Goal: Answer question/provide support: Share knowledge or assist other users

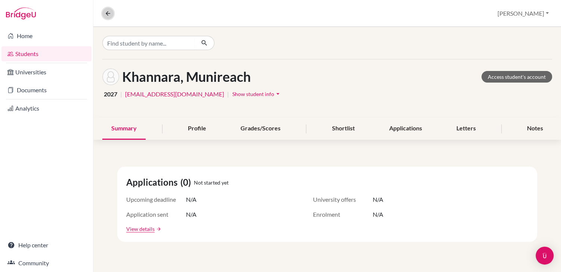
click at [109, 13] on icon at bounding box center [107, 13] width 7 height 7
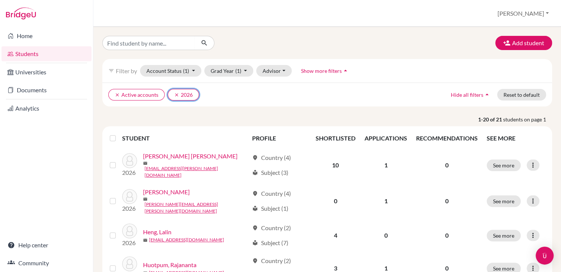
click at [175, 94] on icon "clear" at bounding box center [176, 94] width 5 height 5
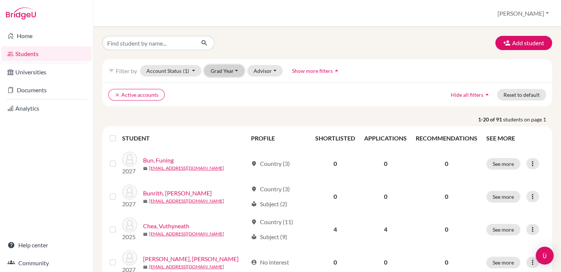
click at [214, 72] on button "Grad Year" at bounding box center [224, 71] width 40 height 12
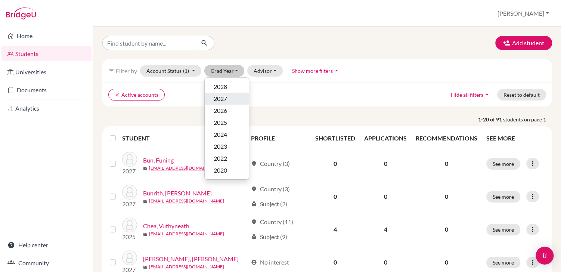
click at [218, 95] on span "2027" at bounding box center [219, 98] width 13 height 9
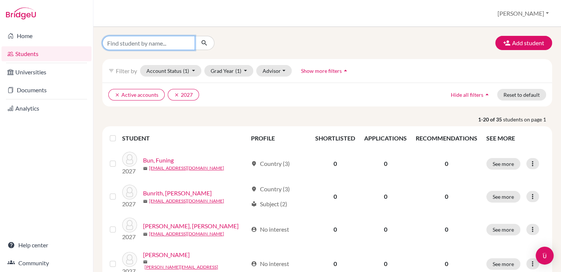
click at [160, 46] on input "Find student by name..." at bounding box center [148, 43] width 93 height 14
type input "seth"
click button "submit" at bounding box center [204, 43] width 20 height 14
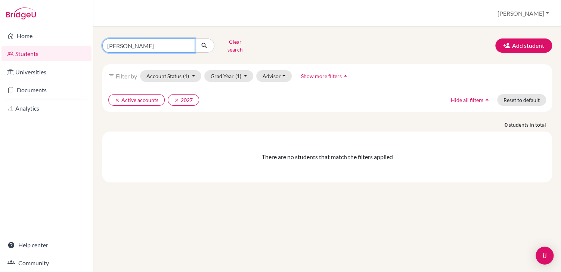
click at [112, 44] on input "seth" at bounding box center [148, 45] width 93 height 14
type input "yam"
click button "submit" at bounding box center [204, 45] width 20 height 14
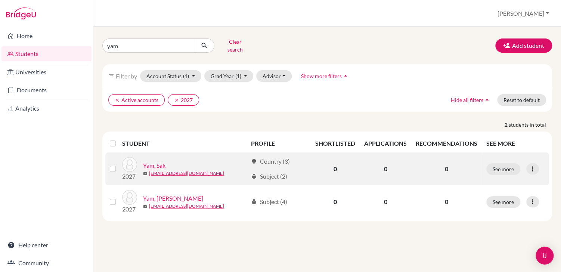
click at [155, 161] on link "Yam, Sak" at bounding box center [154, 165] width 22 height 9
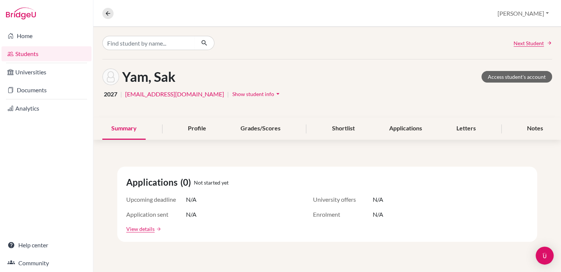
click at [232, 92] on span "Show student info" at bounding box center [253, 94] width 42 height 6
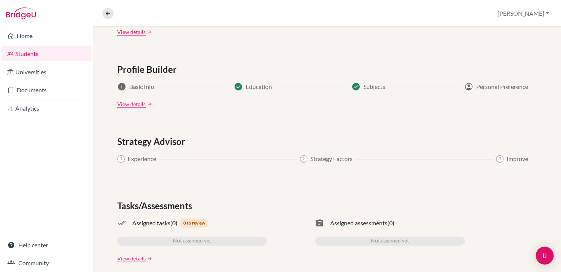
scroll to position [425, 0]
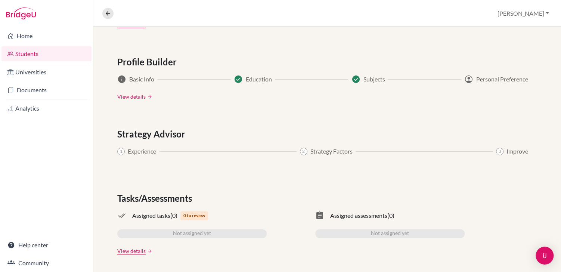
click at [134, 95] on link "View details" at bounding box center [131, 97] width 28 height 8
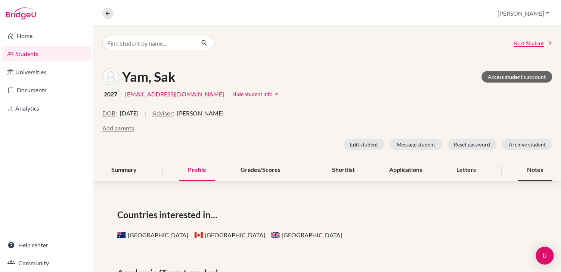
click at [541, 171] on div "Notes" at bounding box center [535, 170] width 34 height 22
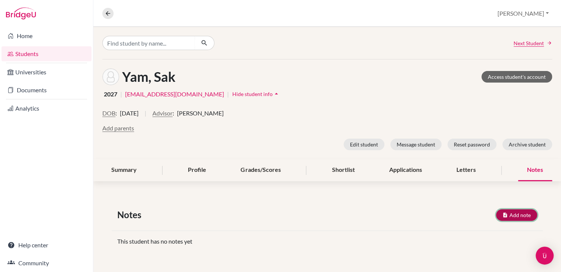
drag, startPoint x: 519, startPoint y: 213, endPoint x: 465, endPoint y: 207, distance: 54.4
click at [519, 213] on button "Add note" at bounding box center [516, 215] width 41 height 12
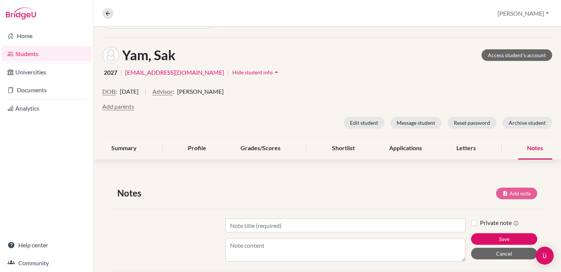
scroll to position [25, 0]
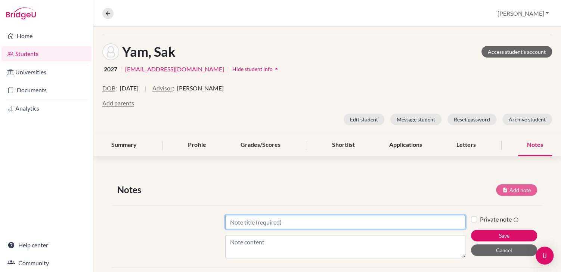
drag, startPoint x: 235, startPoint y: 224, endPoint x: 241, endPoint y: 222, distance: 5.9
click at [235, 224] on input "Title" at bounding box center [345, 222] width 240 height 14
type input "International Business and Law"
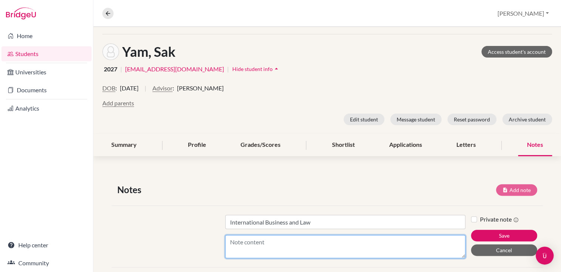
click at [268, 242] on textarea "Content" at bounding box center [345, 246] width 240 height 23
click at [263, 242] on textarea "Content" at bounding box center [345, 246] width 240 height 23
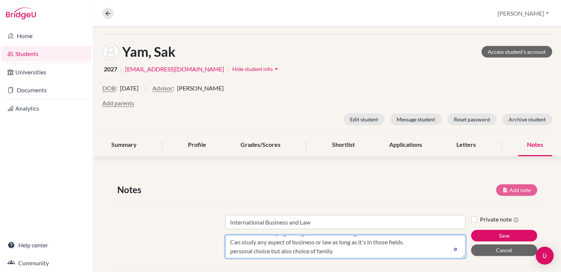
scroll to position [15, 0]
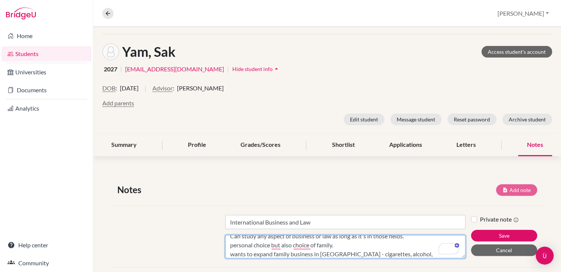
click at [371, 254] on textarea "interested in studying the legal side of conducting business across borders. Ca…" at bounding box center [345, 246] width 240 height 23
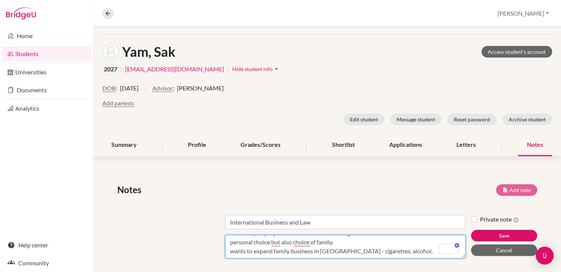
scroll to position [18, 0]
click at [406, 249] on textarea "interested in studying the legal side of conducting business across borders. Ca…" at bounding box center [345, 246] width 240 height 23
type textarea "interested in studying the legal side of conducting business across borders. Ca…"
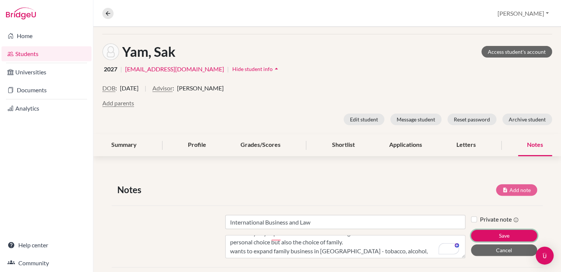
drag, startPoint x: 501, startPoint y: 232, endPoint x: 458, endPoint y: 199, distance: 54.7
click at [501, 232] on button "Save" at bounding box center [504, 236] width 66 height 12
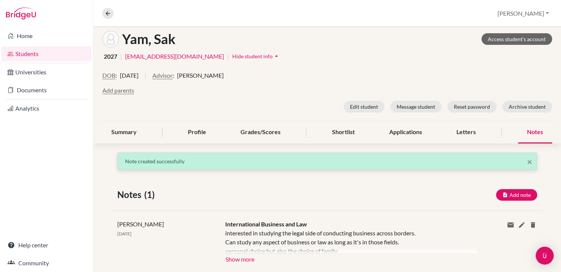
scroll to position [47, 0]
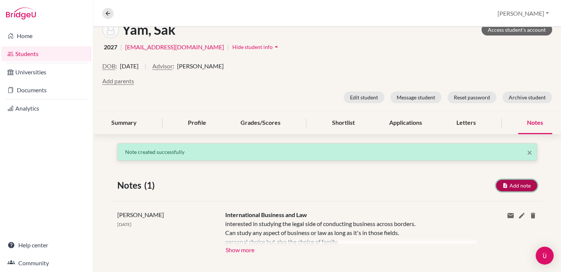
click at [520, 184] on button "Add note" at bounding box center [516, 185] width 41 height 12
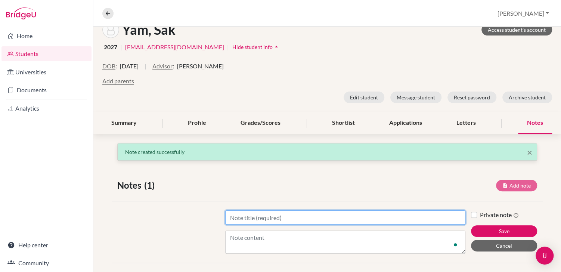
click at [291, 218] on input "Title" at bounding box center [345, 217] width 240 height 14
type input "l"
type input "Countries"
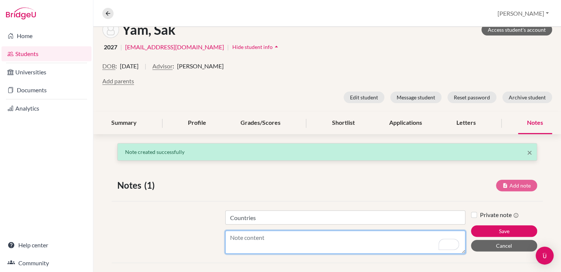
click at [277, 234] on textarea "Content" at bounding box center [345, 241] width 240 height 23
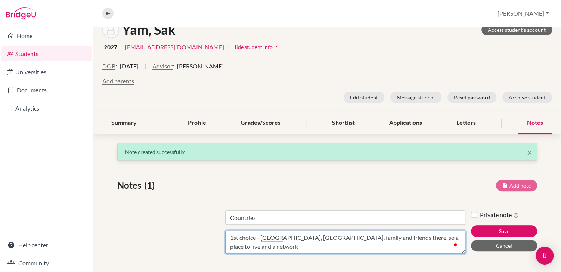
click at [268, 238] on textarea "1st choice - australia, Melbourne. family and friends there, so a place to live…" at bounding box center [345, 241] width 240 height 23
click at [265, 245] on textarea "1st choice - Australia, Melbourne. family and friends there, so a place to live…" at bounding box center [345, 241] width 240 height 23
click at [305, 245] on textarea "1st choice - Australia, Melbourne. family and friends there, so a place to live…" at bounding box center [345, 241] width 240 height 23
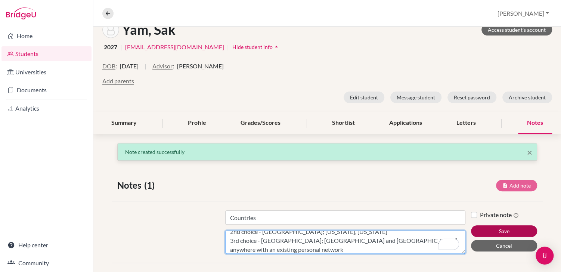
type textarea "1st choice - Australia, Melbourne. family and friends there, so a place to live…"
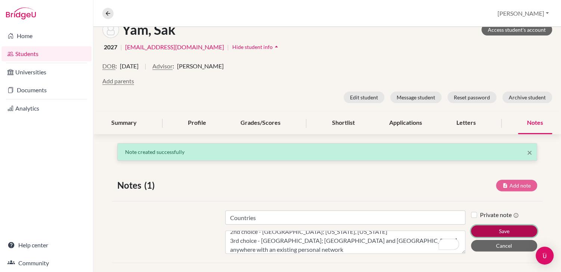
click at [495, 228] on button "Save" at bounding box center [504, 231] width 66 height 12
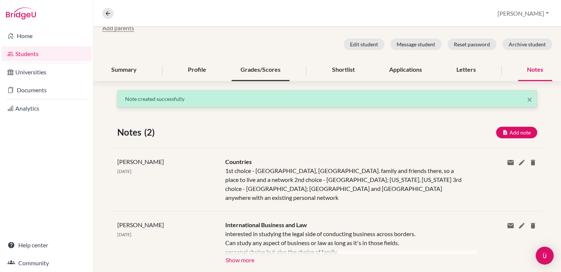
scroll to position [110, 0]
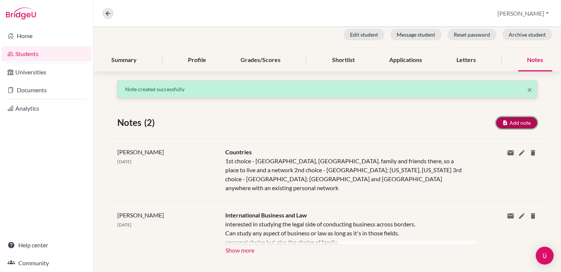
click at [516, 121] on button "Add note" at bounding box center [516, 123] width 41 height 12
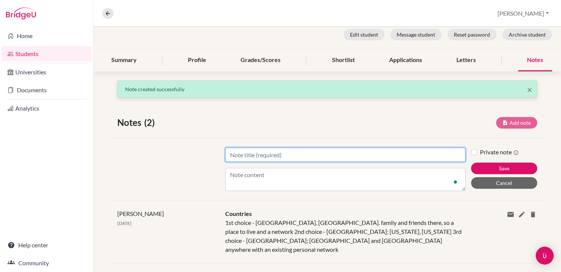
click at [272, 155] on input "Title" at bounding box center [345, 154] width 240 height 14
type input "Melbourne Universities"
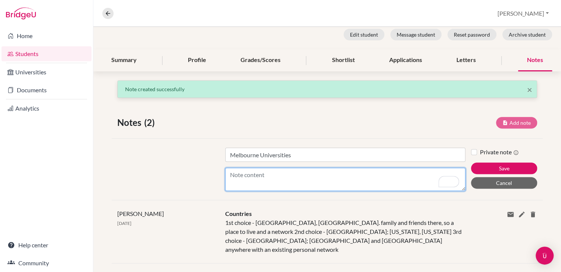
click at [256, 172] on textarea "Content" at bounding box center [345, 179] width 240 height 23
paste textarea "https://studymelbourne.vic.gov.au/study-with-us/types-of-education/our-universi…"
type textarea "https://studymelbourne.vic.gov.au/study-with-us/types-of-education/our-universi…"
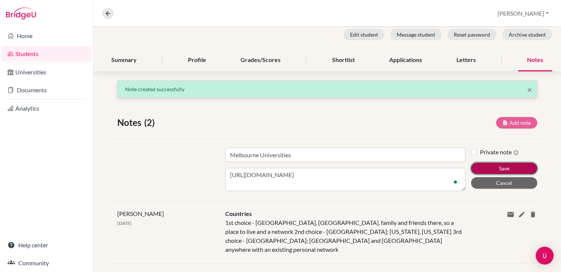
click at [500, 166] on button "Save" at bounding box center [504, 168] width 66 height 12
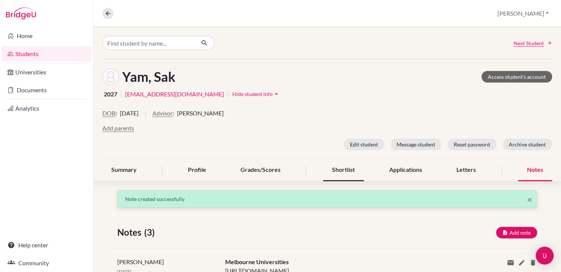
click at [341, 170] on div "Shortlist" at bounding box center [343, 170] width 41 height 22
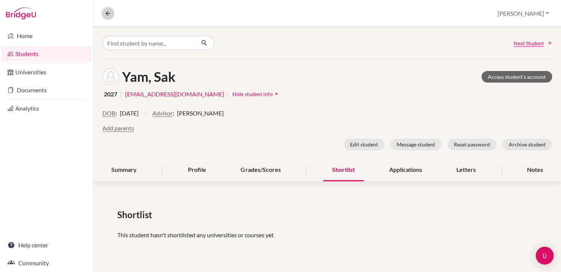
click at [109, 13] on icon at bounding box center [107, 13] width 7 height 7
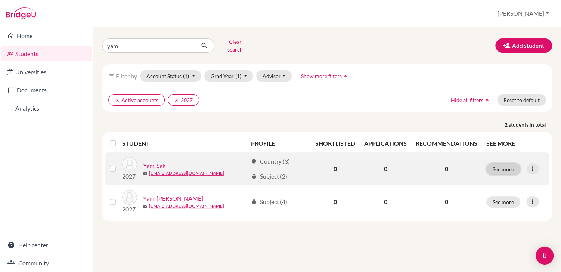
click at [499, 163] on button "See more" at bounding box center [503, 169] width 34 height 12
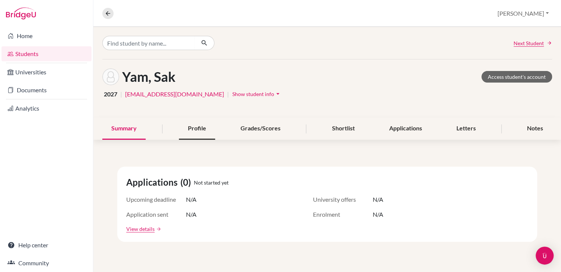
click at [202, 130] on div "Profile" at bounding box center [197, 129] width 36 height 22
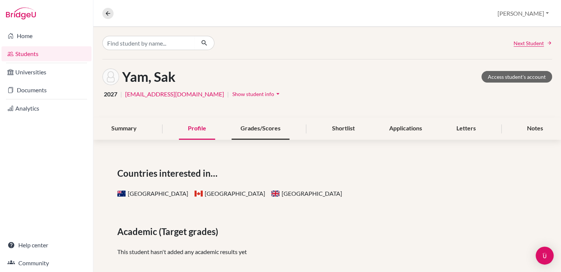
click at [259, 130] on div "Grades/Scores" at bounding box center [260, 129] width 58 height 22
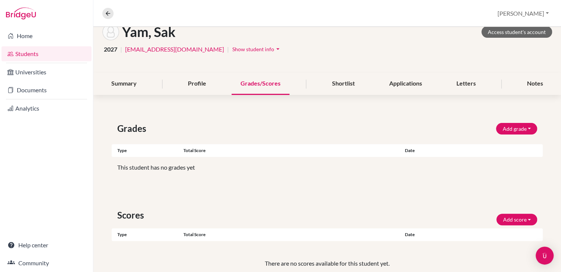
scroll to position [91, 0]
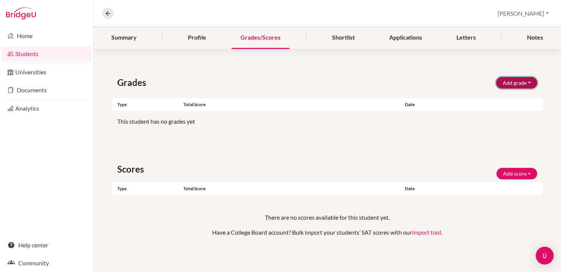
click at [531, 82] on button "Add grade" at bounding box center [516, 83] width 41 height 12
click at [527, 175] on button "Add score" at bounding box center [516, 174] width 41 height 12
click at [512, 137] on div "Grades Add grade IB Predicted 4.0 GPA Weighted GPA Type Total score Date Unsupp…" at bounding box center [326, 165] width 467 height 215
click at [104, 12] on icon at bounding box center [107, 13] width 7 height 7
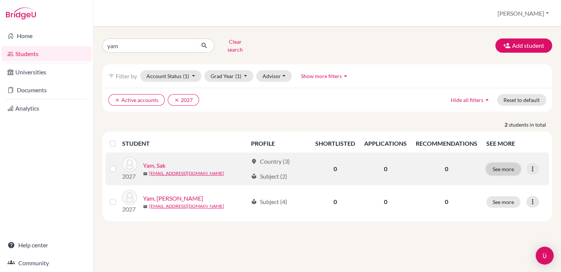
click at [500, 163] on button "See more" at bounding box center [503, 169] width 34 height 12
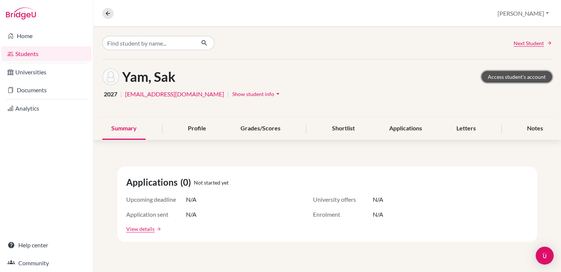
click at [509, 75] on link "Access student's account" at bounding box center [516, 77] width 71 height 12
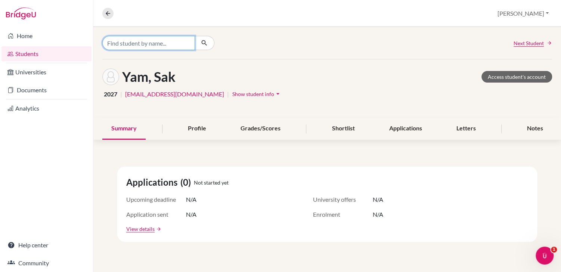
click at [131, 42] on input "Find student by name..." at bounding box center [148, 43] width 93 height 14
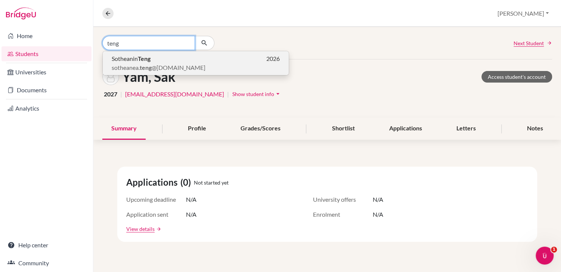
type input "teng"
click at [132, 56] on span "Sotheanin Teng" at bounding box center [131, 58] width 39 height 9
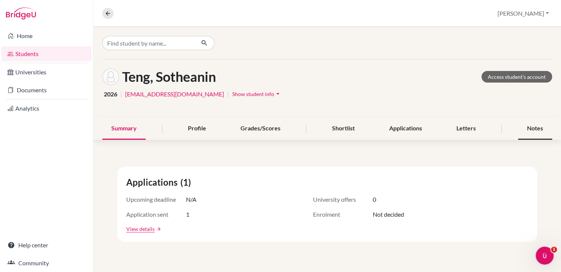
click at [527, 125] on div "Notes" at bounding box center [535, 129] width 34 height 22
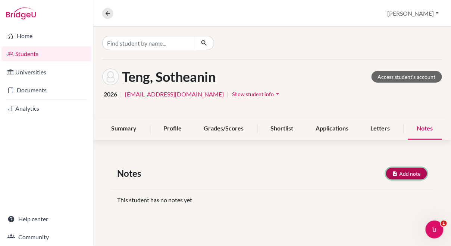
click at [410, 174] on button "Add note" at bounding box center [406, 174] width 41 height 12
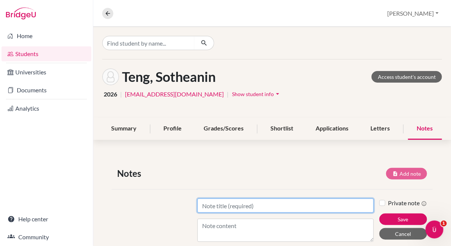
click at [239, 204] on input "Title" at bounding box center [285, 205] width 176 height 14
type input "Meeting [DATE]"
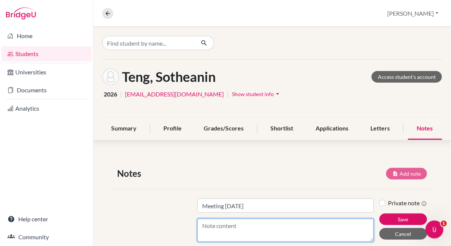
click at [231, 225] on textarea "Content" at bounding box center [285, 229] width 176 height 23
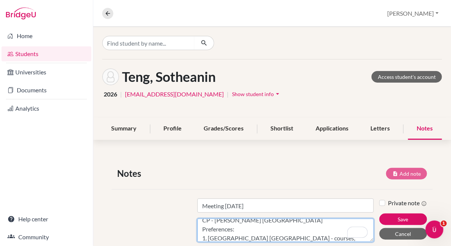
scroll to position [15, 0]
type textarea "CP - [PERSON_NAME] [GEOGRAPHIC_DATA] Preferences: 1. [GEOGRAPHIC_DATA] [GEOGRAP…"
